Goal: Navigation & Orientation: Find specific page/section

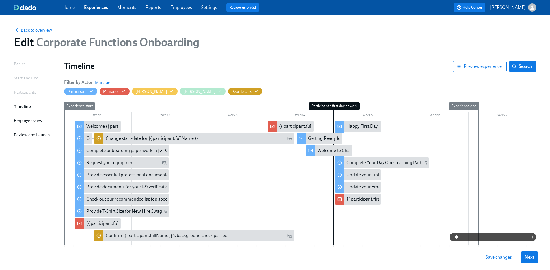
click at [40, 28] on span "Back to overview" at bounding box center [33, 30] width 38 height 6
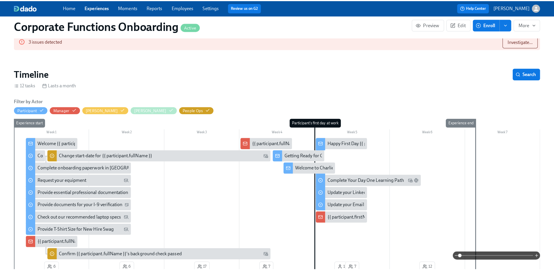
scroll to position [107, 0]
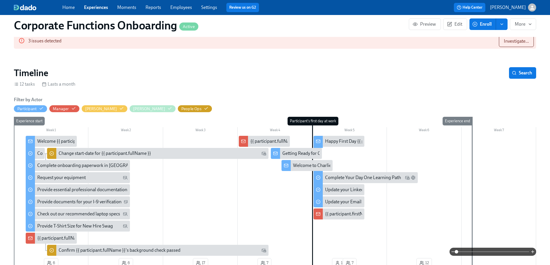
click at [297, 150] on div "Getting Ready for Onboarding" at bounding box center [311, 153] width 59 height 6
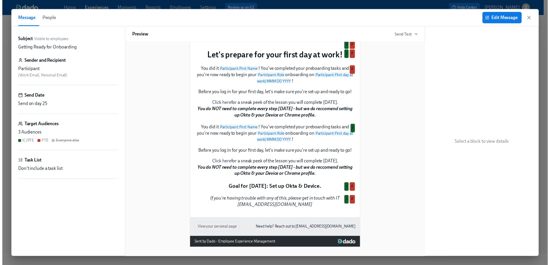
scroll to position [78, 0]
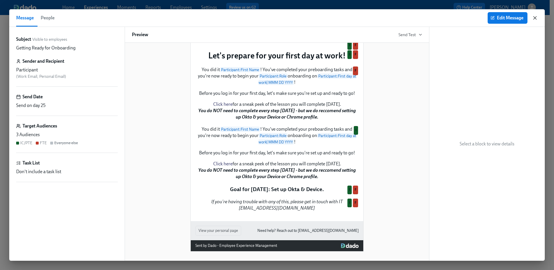
click at [536, 19] on icon "button" at bounding box center [535, 18] width 6 height 6
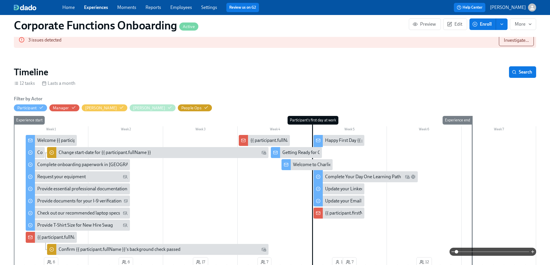
scroll to position [108, 0]
click at [299, 161] on div "Welcome to Charlie Health!" at bounding box center [320, 164] width 54 height 6
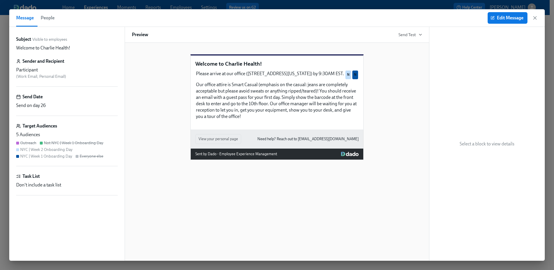
click at [537, 19] on icon "button" at bounding box center [535, 18] width 6 height 6
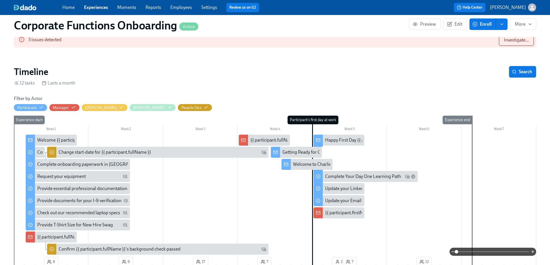
click at [336, 137] on div "Happy First Day {{ participant.firstName }}!" at bounding box center [367, 140] width 85 height 6
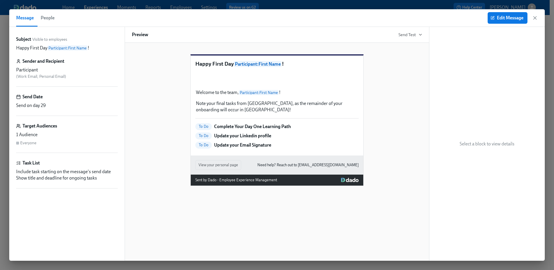
click at [536, 18] on icon "button" at bounding box center [535, 17] width 3 height 3
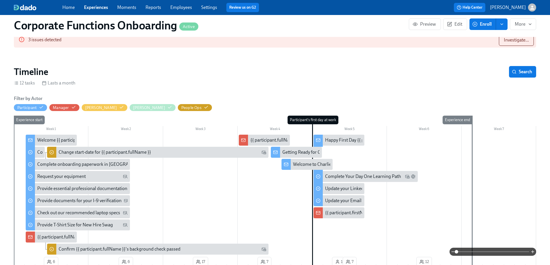
scroll to position [0, 2940]
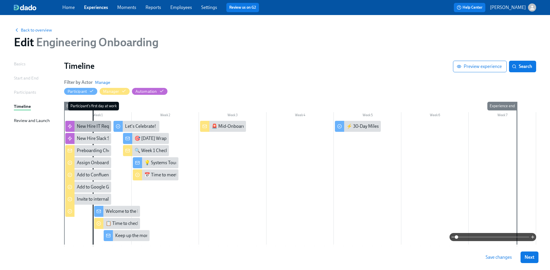
click at [85, 124] on div "New Hire IT Requests" at bounding box center [98, 126] width 43 height 6
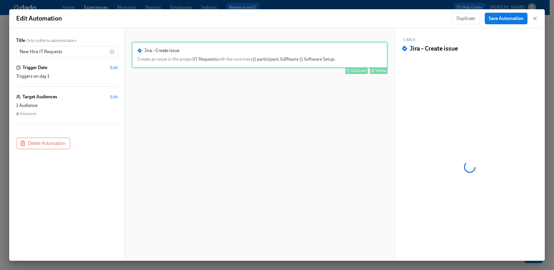
click at [253, 60] on div "Jira – Create issue Create an issue in the project IT Requests with the summary…" at bounding box center [260, 55] width 256 height 26
click at [258, 51] on div "Jira – Create issue Create an issue in the project IT Requests with the summary…" at bounding box center [260, 55] width 256 height 26
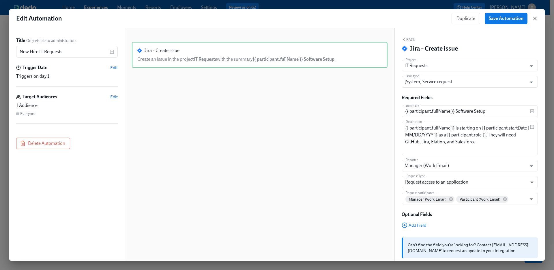
click at [535, 19] on icon "button" at bounding box center [535, 19] width 6 height 6
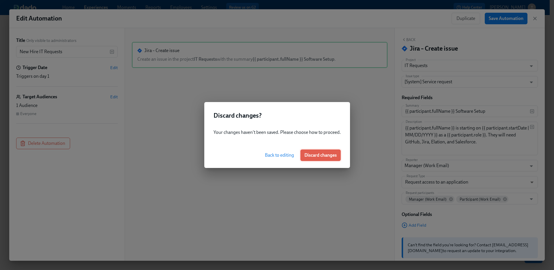
click at [312, 155] on span "Discard changes" at bounding box center [321, 155] width 32 height 6
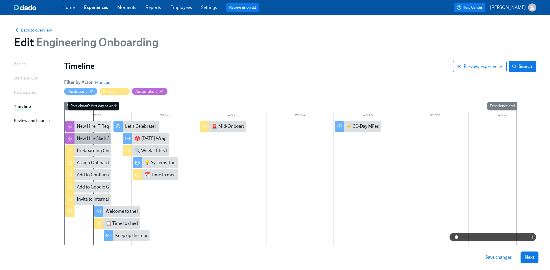
click at [97, 139] on div "New Hire Slack Setup" at bounding box center [98, 138] width 42 height 6
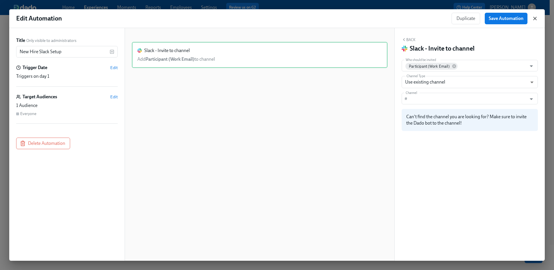
click at [536, 18] on icon "button" at bounding box center [535, 18] width 3 height 3
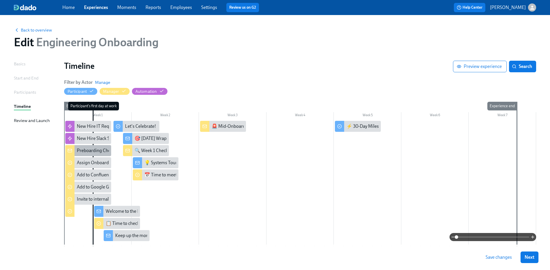
click at [101, 147] on div "Preboarding Checklist for EPD Managers" at bounding box center [117, 150] width 81 height 6
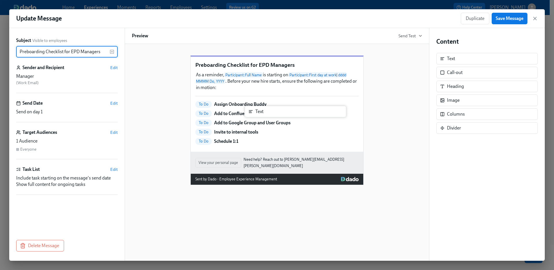
drag, startPoint x: 450, startPoint y: 60, endPoint x: 258, endPoint y: 112, distance: 199.6
click at [257, 112] on div "Subject Visible to employees Preboarding Checklist for EPD Managers ​ Sender an…" at bounding box center [277, 144] width 536 height 232
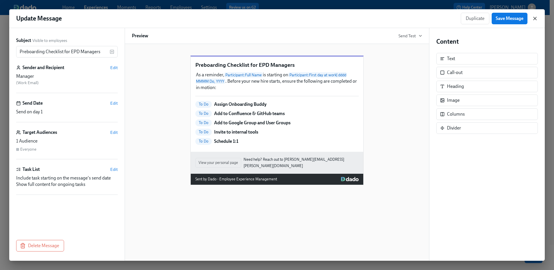
click at [535, 18] on icon "button" at bounding box center [535, 18] width 3 height 3
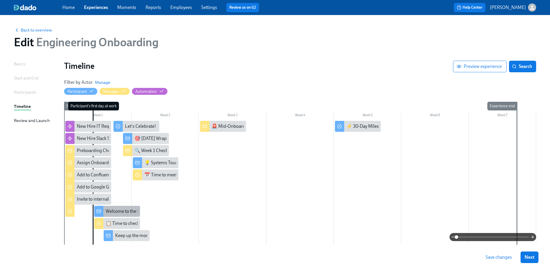
click at [115, 211] on div "Welcome to the Engineering team!" at bounding box center [140, 211] width 68 height 6
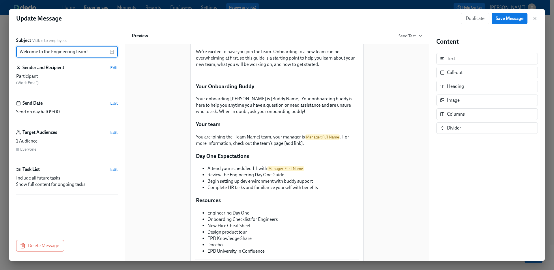
scroll to position [33, 0]
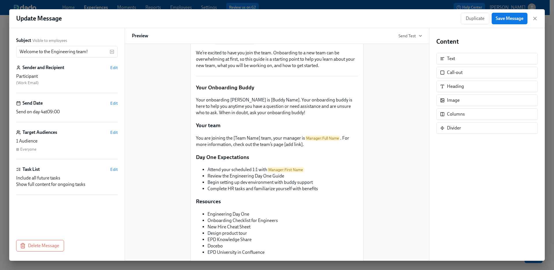
click at [534, 19] on icon "button" at bounding box center [535, 18] width 3 height 3
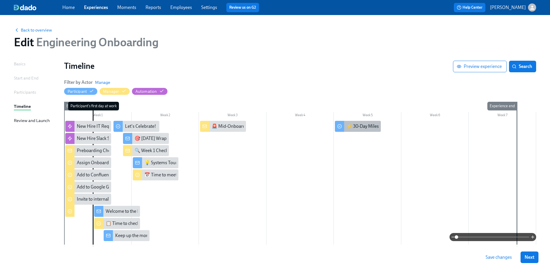
click at [363, 123] on div "⚡ 30-Day Milestone Prompt" at bounding box center [374, 126] width 57 height 6
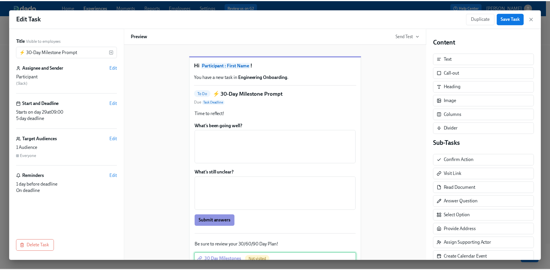
scroll to position [60, 0]
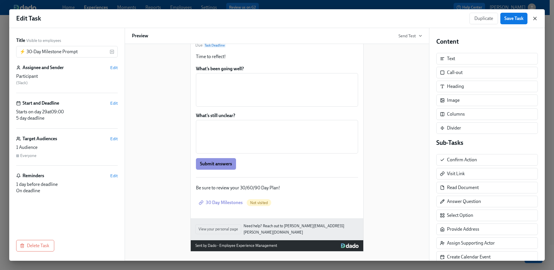
click at [537, 19] on icon "button" at bounding box center [535, 19] width 6 height 6
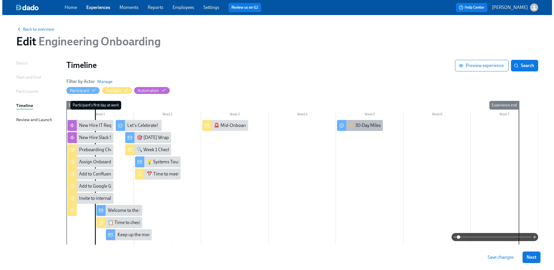
scroll to position [1, 0]
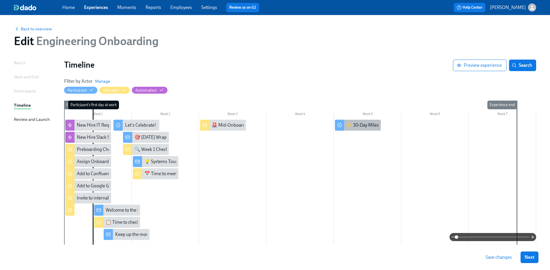
click at [362, 125] on div "⚡ 30-Day Milestone Prompt" at bounding box center [374, 125] width 57 height 6
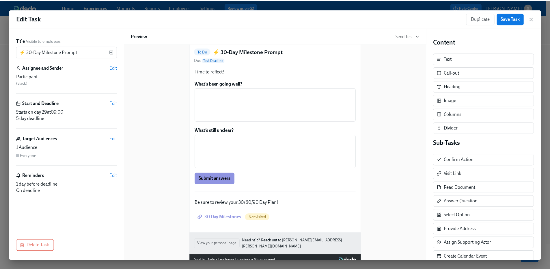
scroll to position [45, 0]
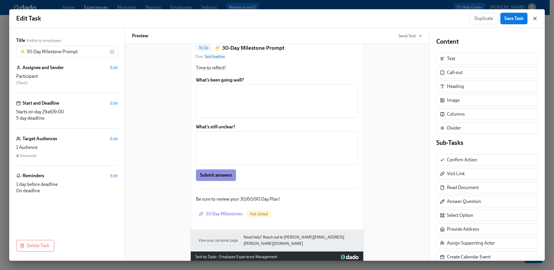
click at [535, 17] on icon "button" at bounding box center [535, 19] width 6 height 6
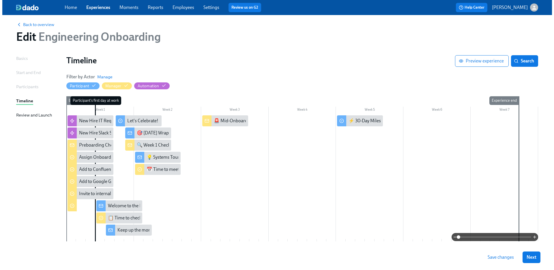
scroll to position [4, 0]
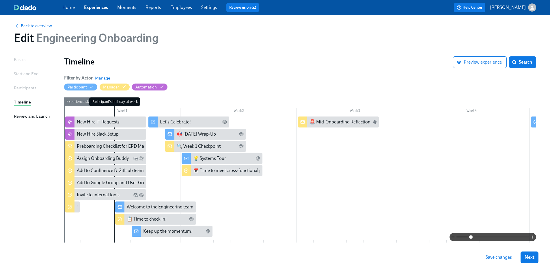
drag, startPoint x: 457, startPoint y: 237, endPoint x: 470, endPoint y: 239, distance: 13.4
click at [470, 239] on span at bounding box center [470, 236] width 3 height 3
click at [142, 206] on div "Welcome to the Engineering team!" at bounding box center [161, 207] width 68 height 6
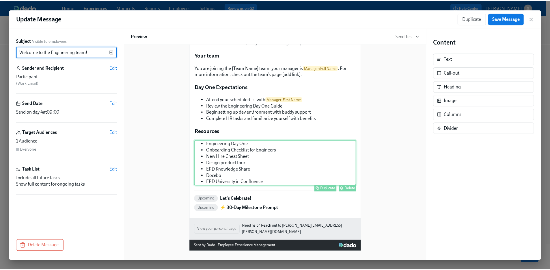
scroll to position [108, 0]
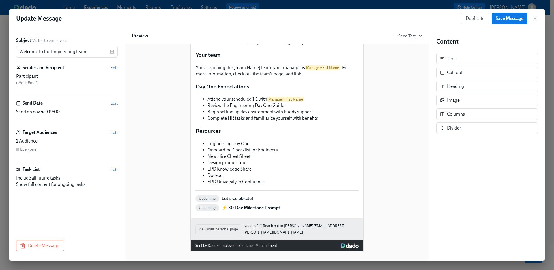
click at [537, 19] on icon "button" at bounding box center [535, 19] width 6 height 6
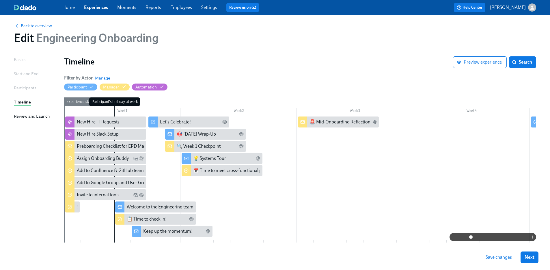
click at [176, 234] on div at bounding box center [300, 237] width 472 height 8
click at [176, 233] on div at bounding box center [300, 237] width 472 height 8
click at [154, 230] on div "Keep up the momentum!" at bounding box center [167, 231] width 49 height 6
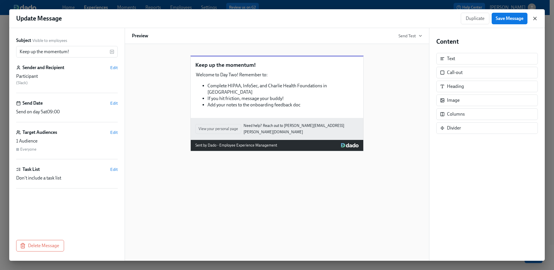
click at [536, 19] on icon "button" at bounding box center [535, 19] width 6 height 6
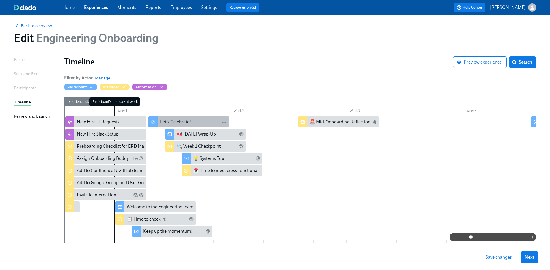
click at [169, 121] on div "Let's Celebrate!" at bounding box center [175, 122] width 31 height 6
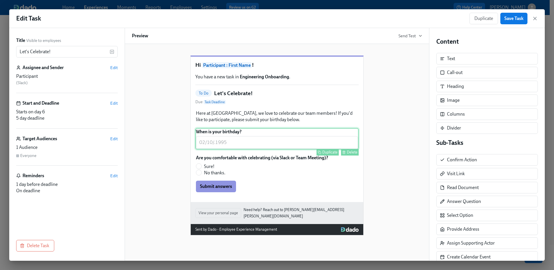
click at [265, 144] on div "When is your birthday? ​ Duplicate Delete" at bounding box center [276, 138] width 163 height 21
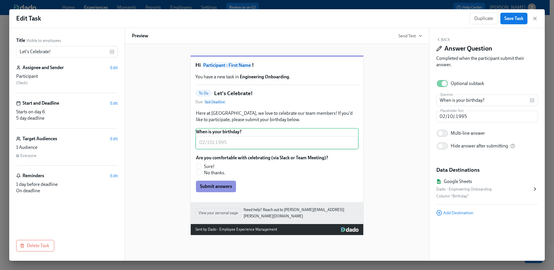
click at [398, 127] on div "Hi Participant : First Name ! You have a new task in Engineering Onboarding . T…" at bounding box center [277, 140] width 290 height 189
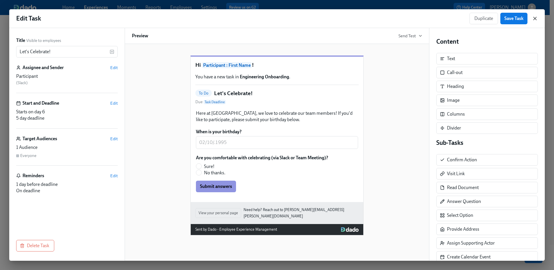
click at [535, 20] on icon "button" at bounding box center [535, 19] width 6 height 6
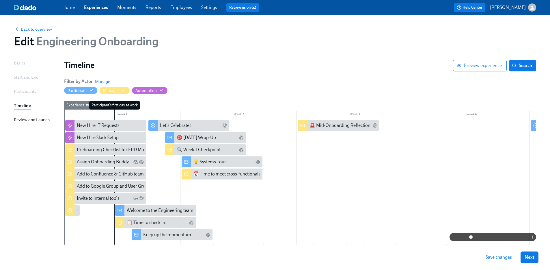
scroll to position [1, 0]
click at [510, 256] on span "Save changes" at bounding box center [499, 257] width 26 height 6
click at [33, 31] on span "Back to overview" at bounding box center [33, 29] width 38 height 6
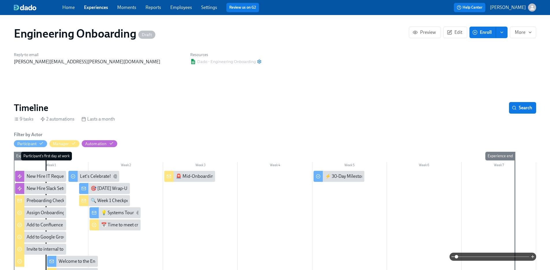
drag, startPoint x: 92, startPoint y: 7, endPoint x: 101, endPoint y: 12, distance: 11.1
click at [92, 7] on link "Experiences" at bounding box center [96, 7] width 24 height 5
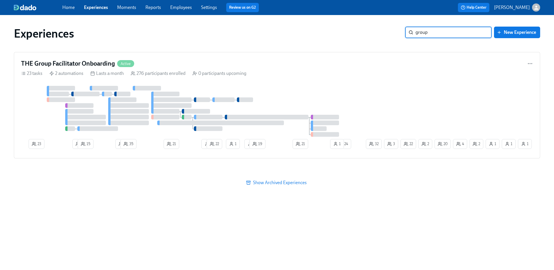
type input "group"
click at [287, 181] on span "Show Archived Experiences" at bounding box center [277, 183] width 519 height 6
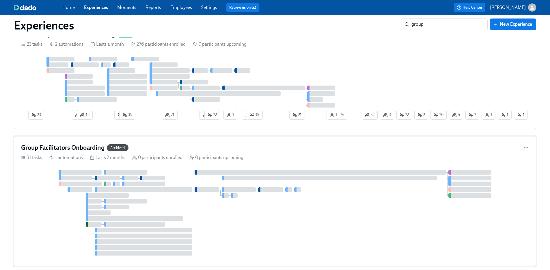
scroll to position [107, 0]
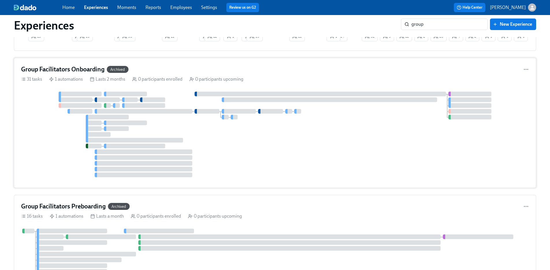
click at [235, 169] on div at bounding box center [275, 134] width 508 height 85
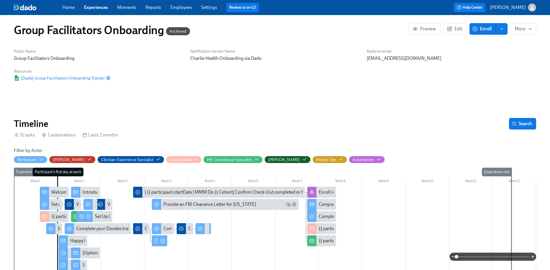
scroll to position [6, 0]
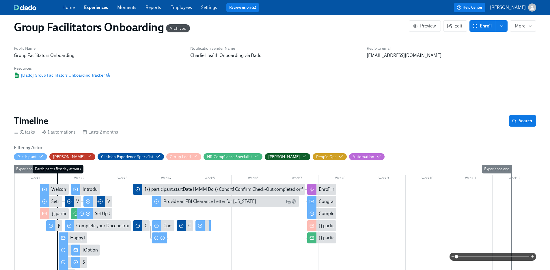
click at [105, 72] on span "[Dado] Group Facilitators Onboarding Tracker" at bounding box center [59, 75] width 91 height 6
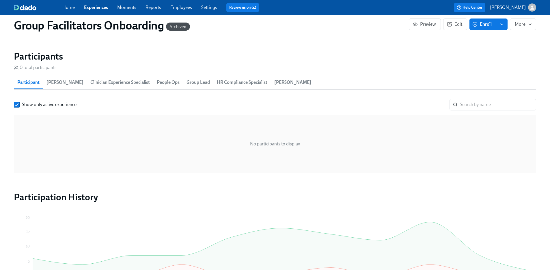
scroll to position [453, 0]
click at [491, 99] on input "search" at bounding box center [498, 105] width 76 height 12
click at [101, 6] on link "Experiences" at bounding box center [96, 7] width 24 height 5
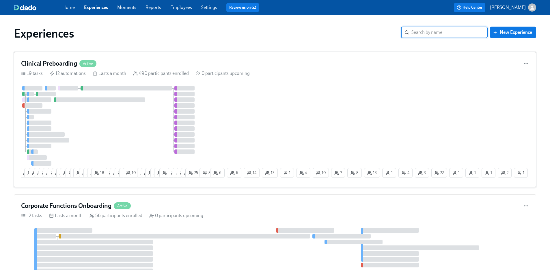
scroll to position [1, 0]
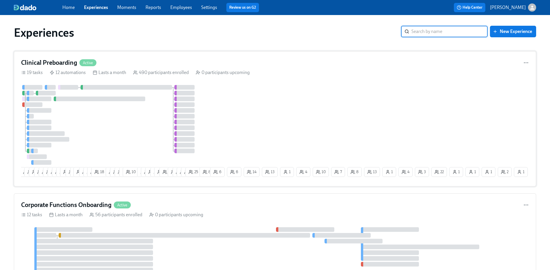
click at [240, 95] on div "14 15 13 13 3 3 5 7 4 8 29 4 2 19 7 7 12 18 9 8 9 5 10 7 17 15 5 23 3 11 9 12 1…" at bounding box center [275, 132] width 508 height 94
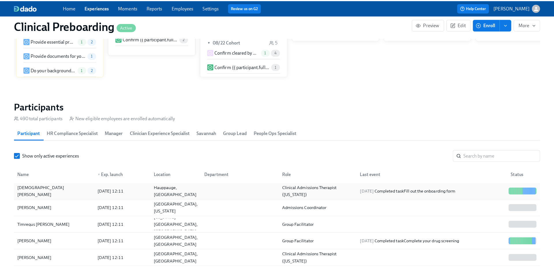
scroll to position [560, 0]
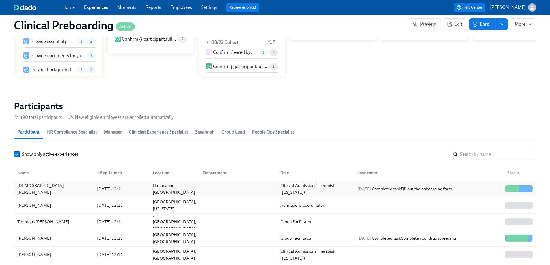
click at [33, 183] on div "[DEMOGRAPHIC_DATA][PERSON_NAME]" at bounding box center [53, 189] width 77 height 12
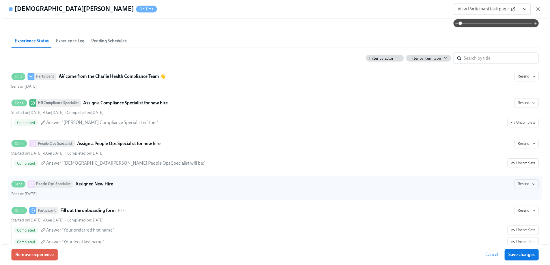
scroll to position [273, 0]
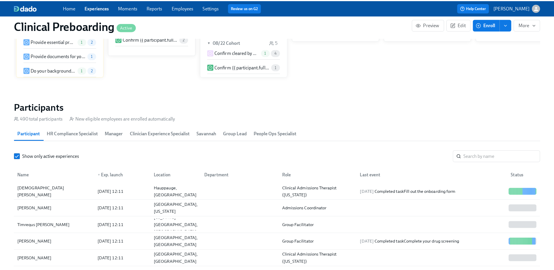
scroll to position [561, 0]
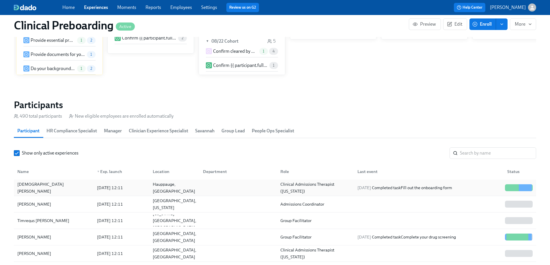
click at [74, 182] on div "[DEMOGRAPHIC_DATA][PERSON_NAME]" at bounding box center [53, 188] width 77 height 12
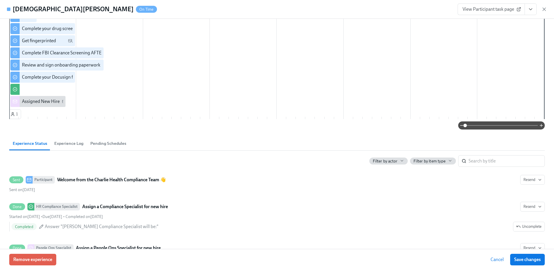
scroll to position [0, 7046]
click at [479, 9] on span "View Participant task page" at bounding box center [491, 9] width 57 height 6
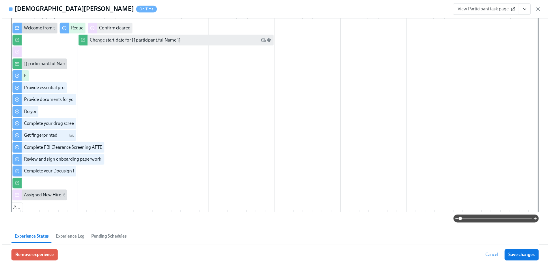
scroll to position [68, 0]
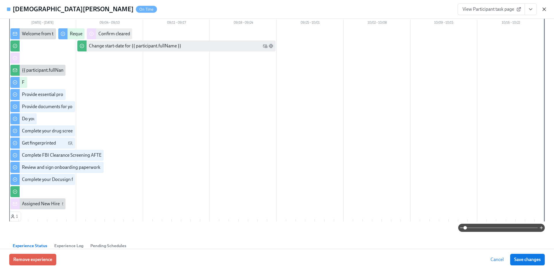
click at [545, 10] on icon "button" at bounding box center [545, 9] width 6 height 6
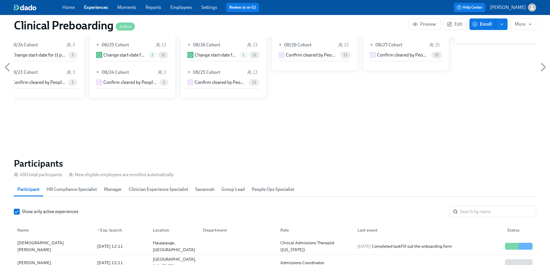
scroll to position [502, 0]
drag, startPoint x: 97, startPoint y: 6, endPoint x: 108, endPoint y: 4, distance: 10.5
click at [97, 6] on link "Experiences" at bounding box center [96, 7] width 24 height 5
